Goal: Task Accomplishment & Management: Use online tool/utility

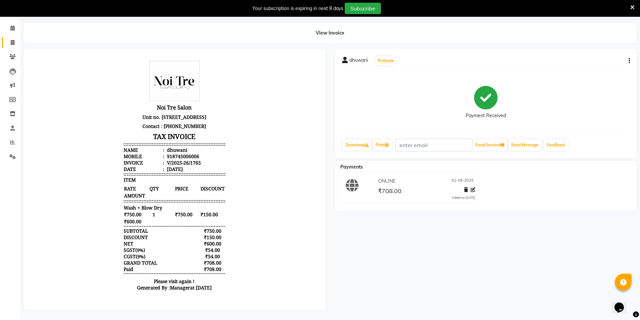
click at [14, 44] on li "Invoice" at bounding box center [10, 43] width 20 height 14
click at [12, 40] on icon at bounding box center [13, 42] width 4 height 5
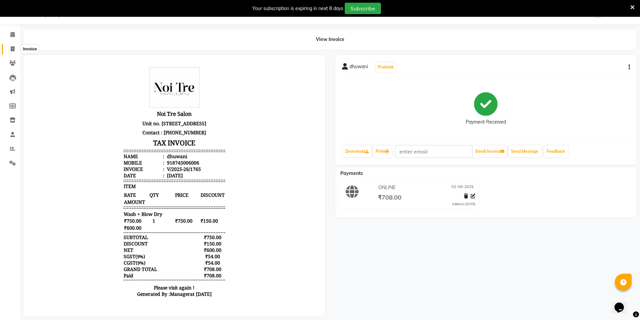
select select "4899"
select select "service"
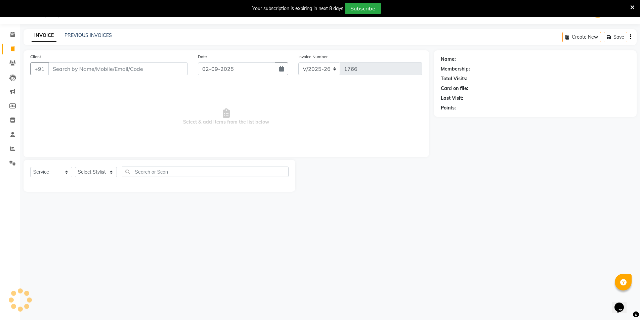
click at [63, 69] on input "Client" at bounding box center [117, 69] width 139 height 13
click at [150, 176] on input "text" at bounding box center [205, 172] width 167 height 10
click at [142, 71] on input "Client" at bounding box center [117, 69] width 139 height 13
click at [70, 72] on input "Client" at bounding box center [117, 69] width 139 height 13
click at [140, 176] on input "text" at bounding box center [205, 172] width 167 height 10
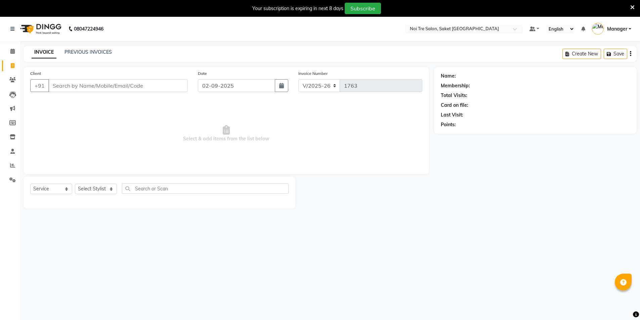
select select "4899"
select select "service"
